Goal: Information Seeking & Learning: Learn about a topic

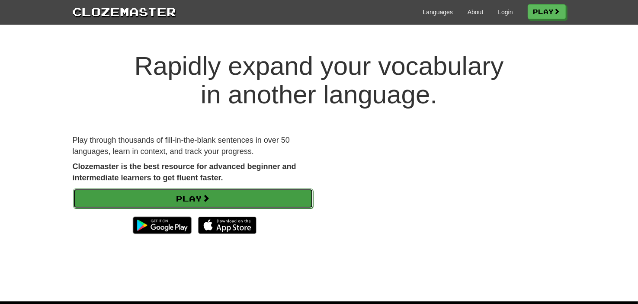
click at [219, 196] on link "Play" at bounding box center [193, 199] width 240 height 20
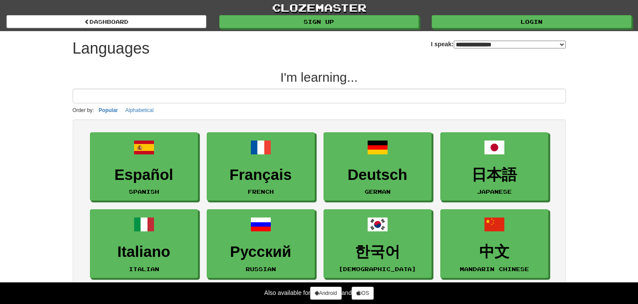
select select "*******"
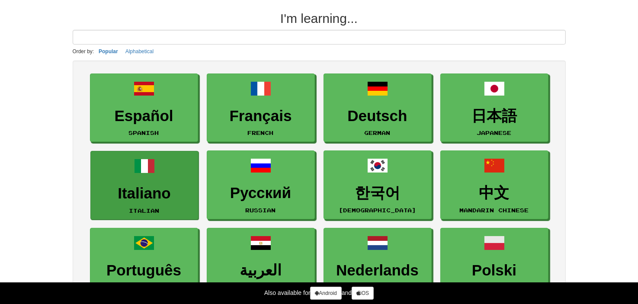
scroll to position [87, 0]
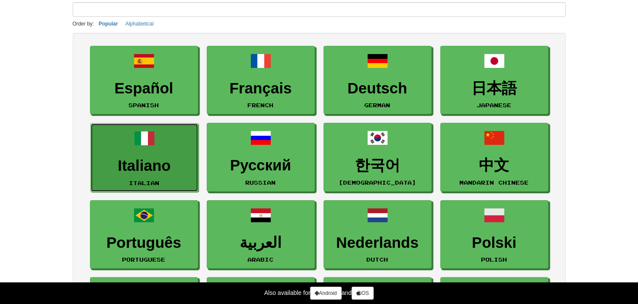
click at [145, 158] on h3 "Italiano" at bounding box center [144, 166] width 99 height 17
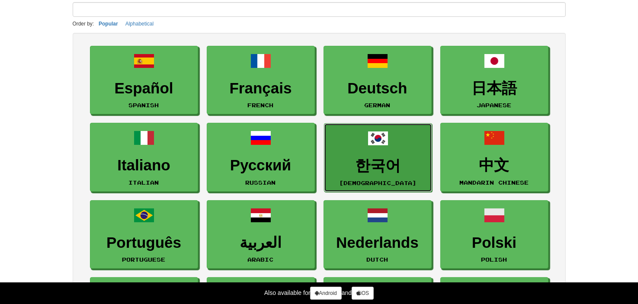
click at [364, 160] on h3 "한국어" at bounding box center [378, 166] width 99 height 17
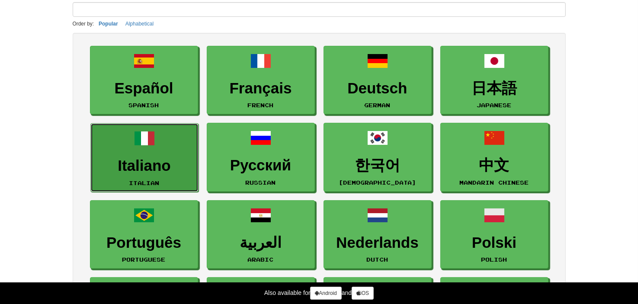
click at [128, 145] on link "Italiano Italian" at bounding box center [144, 157] width 108 height 69
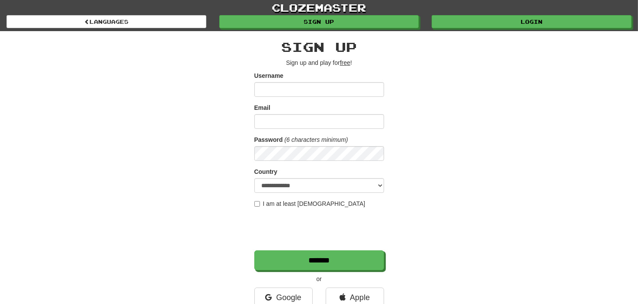
click at [315, 90] on input "Username" at bounding box center [319, 89] width 130 height 15
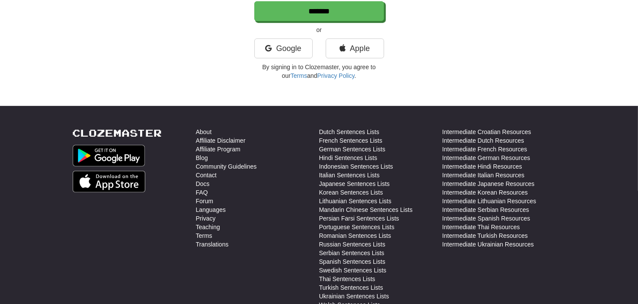
scroll to position [266, 0]
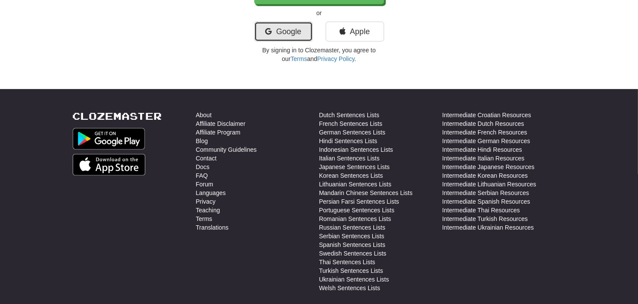
click at [280, 32] on link "Google" at bounding box center [283, 32] width 58 height 20
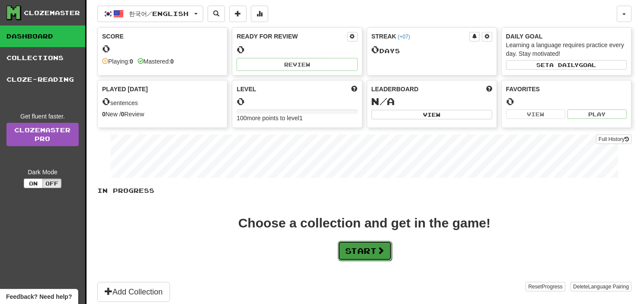
click at [378, 252] on button "Start" at bounding box center [365, 251] width 54 height 20
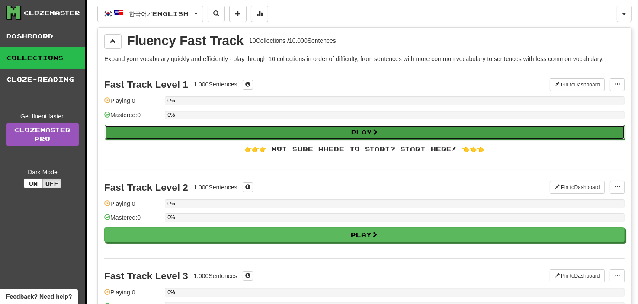
click at [347, 125] on button "Play" at bounding box center [365, 132] width 521 height 15
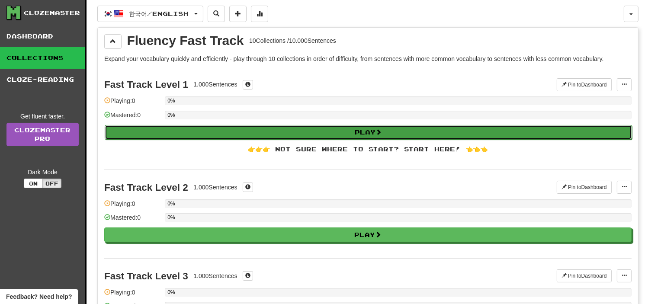
select select "**"
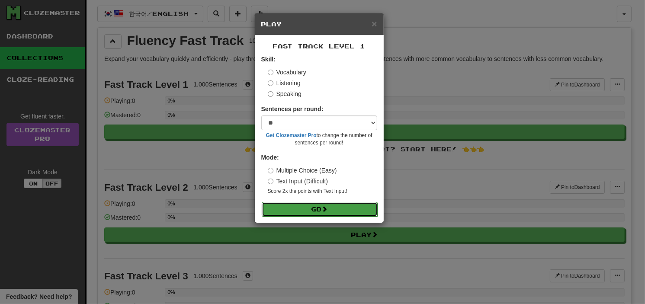
click at [313, 210] on button "Go" at bounding box center [320, 209] width 116 height 15
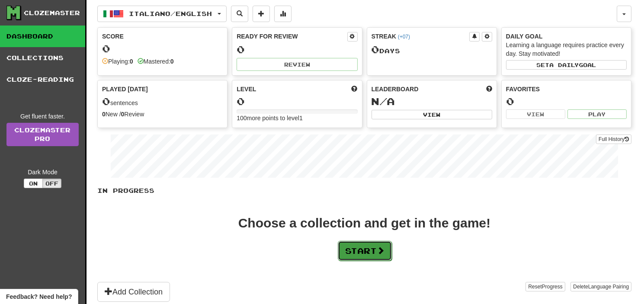
click at [372, 256] on button "Start" at bounding box center [365, 251] width 54 height 20
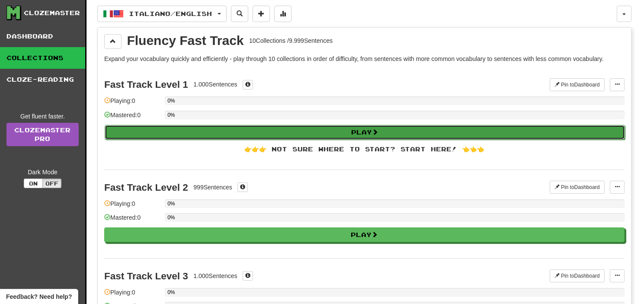
click at [335, 129] on button "Play" at bounding box center [365, 132] width 521 height 15
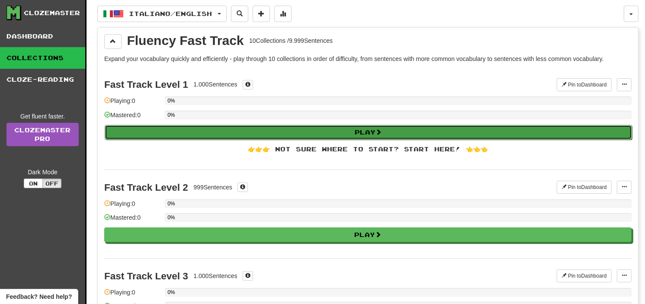
select select "**"
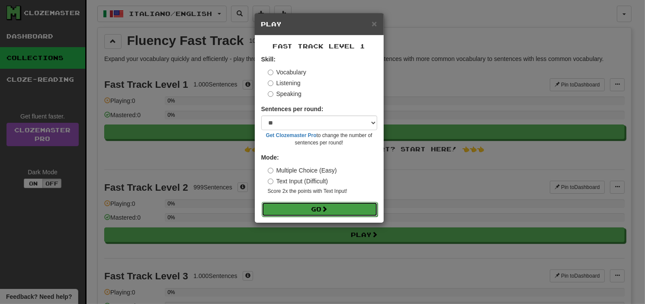
click at [312, 208] on button "Go" at bounding box center [320, 209] width 116 height 15
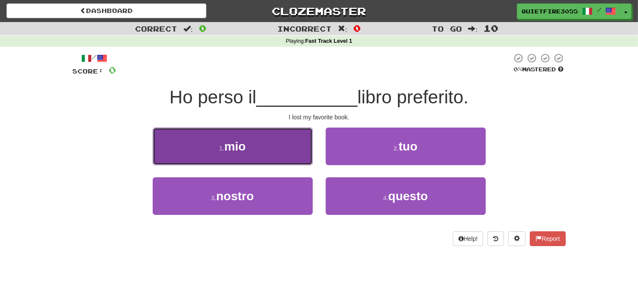
click at [233, 148] on span "mio" at bounding box center [235, 146] width 22 height 13
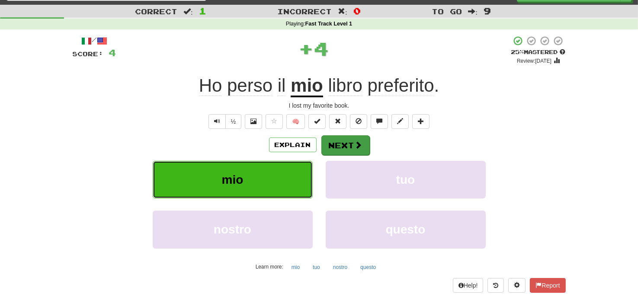
scroll to position [35, 0]
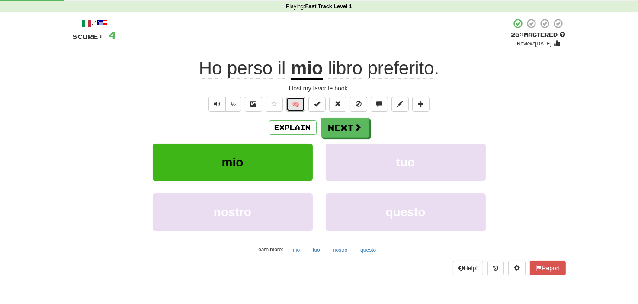
click at [298, 99] on button "🧠" at bounding box center [295, 104] width 19 height 15
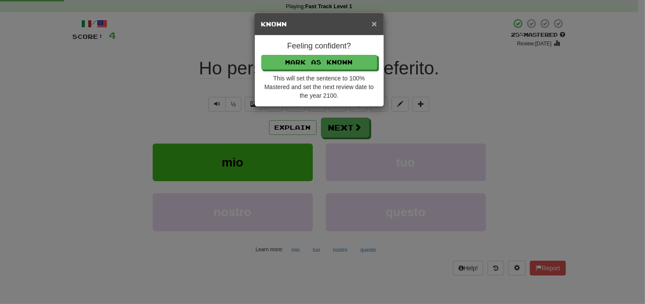
click at [376, 23] on span "×" at bounding box center [374, 24] width 5 height 10
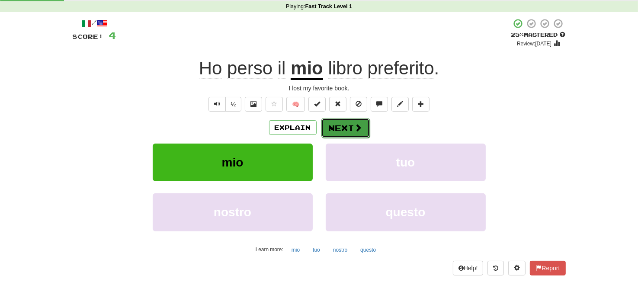
click at [339, 124] on button "Next" at bounding box center [346, 128] width 48 height 20
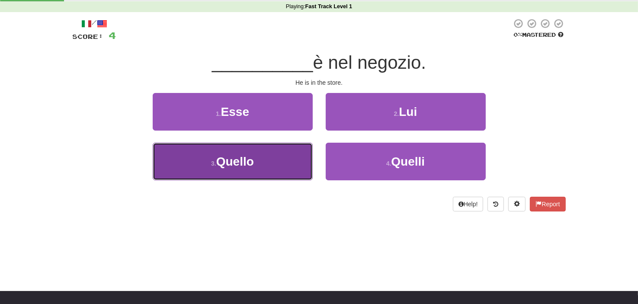
click at [254, 164] on span "Quello" at bounding box center [235, 161] width 38 height 13
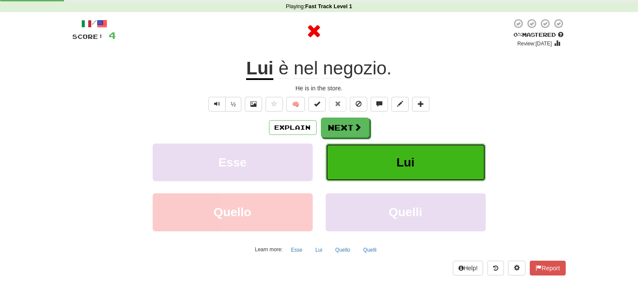
click at [405, 161] on span "Lui" at bounding box center [406, 162] width 18 height 13
